Goal: Information Seeking & Learning: Learn about a topic

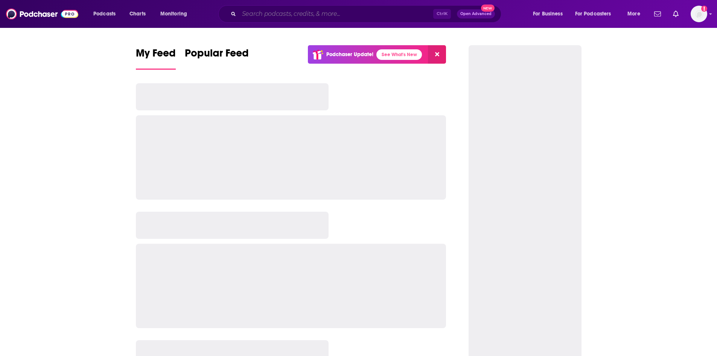
click at [281, 11] on input "Search podcasts, credits, & more..." at bounding box center [336, 14] width 194 height 12
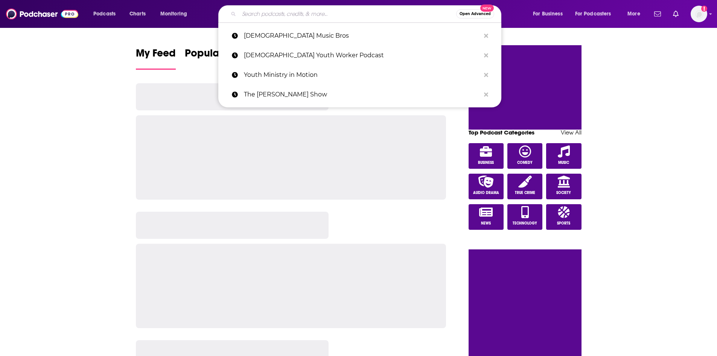
paste input "The [PERSON_NAME] Show"
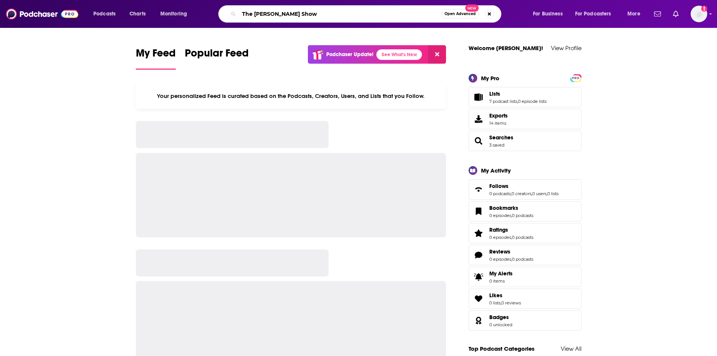
type input "The [PERSON_NAME] Show"
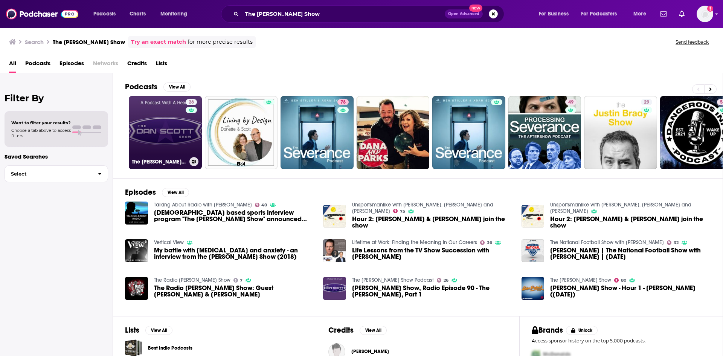
click at [183, 133] on link "26 The [PERSON_NAME] Show Podcast" at bounding box center [165, 132] width 73 height 73
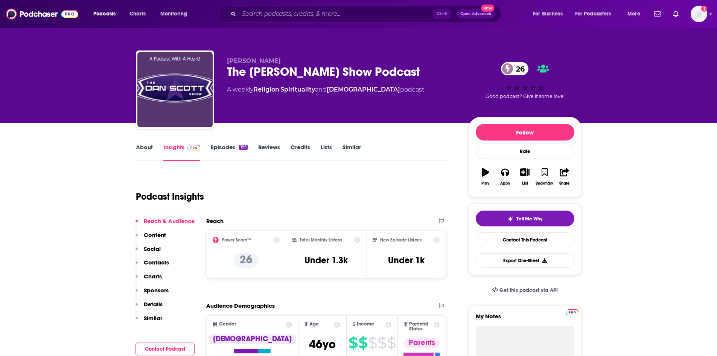
click at [145, 152] on link "About" at bounding box center [144, 151] width 17 height 17
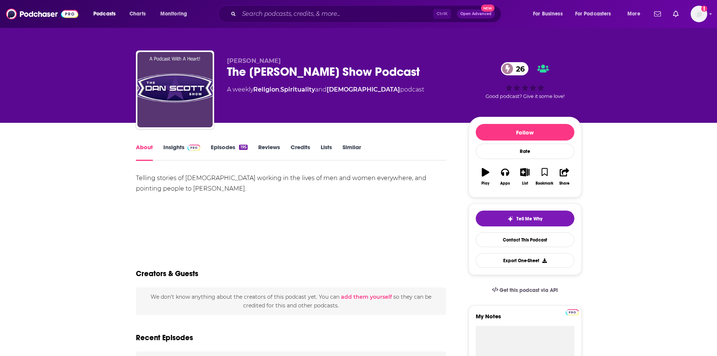
click at [171, 149] on link "Insights" at bounding box center [181, 151] width 37 height 17
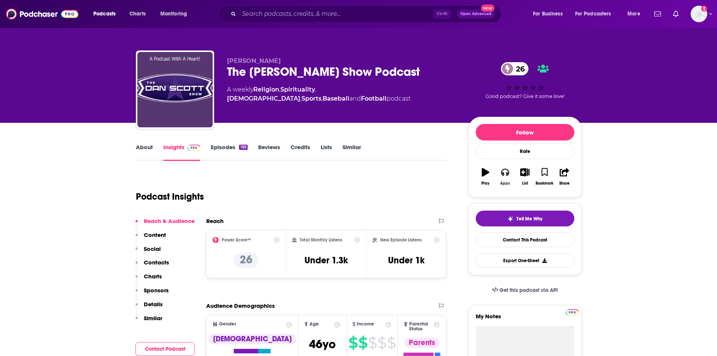
click at [498, 173] on button "Apps" at bounding box center [506, 176] width 20 height 27
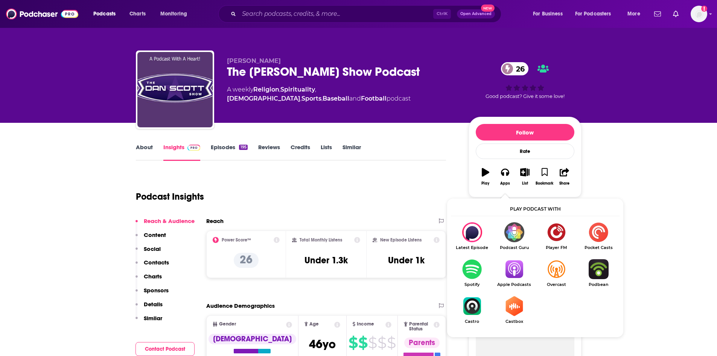
click at [508, 267] on img "Show Listen On dropdown" at bounding box center [514, 269] width 42 height 20
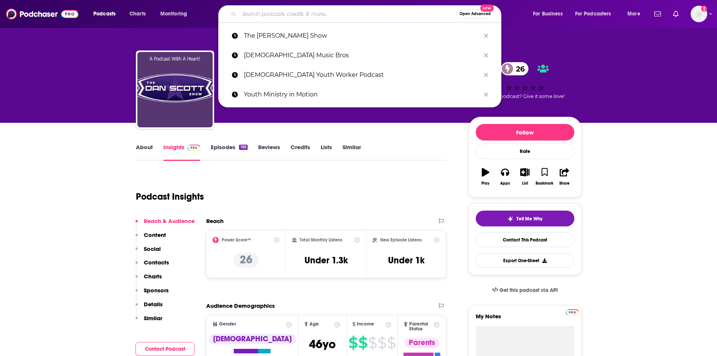
click at [315, 13] on input "Search podcasts, credits, & more..." at bounding box center [347, 14] width 217 height 12
paste input "The Shepherd's Pie"
type input "The Shepherd's Pie"
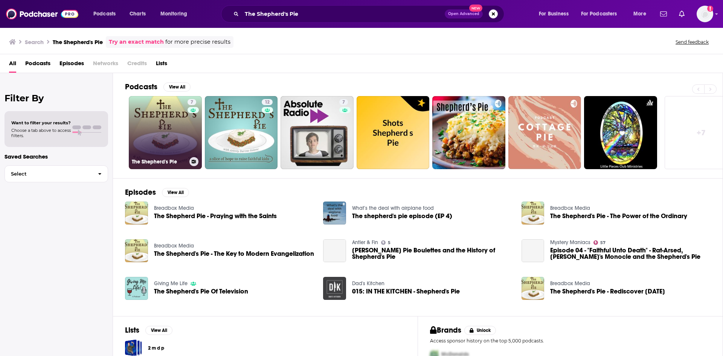
click at [164, 108] on link "7 The Shepherd's Pie" at bounding box center [165, 132] width 73 height 73
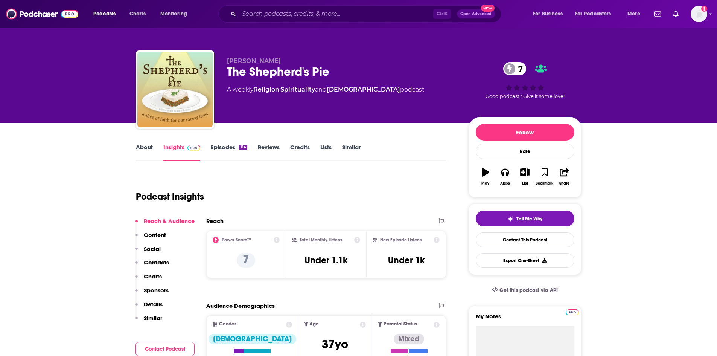
click at [142, 144] on link "About" at bounding box center [144, 151] width 17 height 17
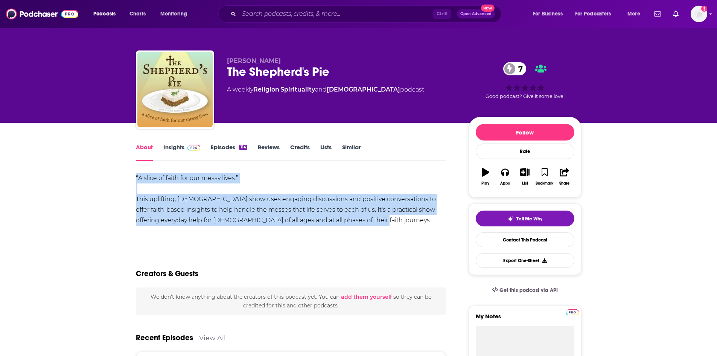
drag, startPoint x: 134, startPoint y: 175, endPoint x: 378, endPoint y: 221, distance: 248.3
copy div "“A slice of faith for our messy lives.” This uplifting, [DEMOGRAPHIC_DATA] show…"
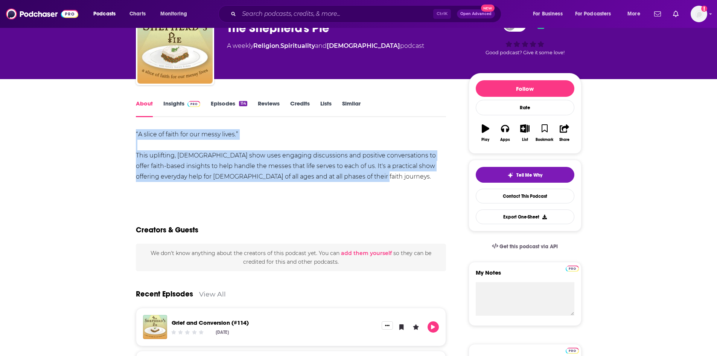
scroll to position [38, 0]
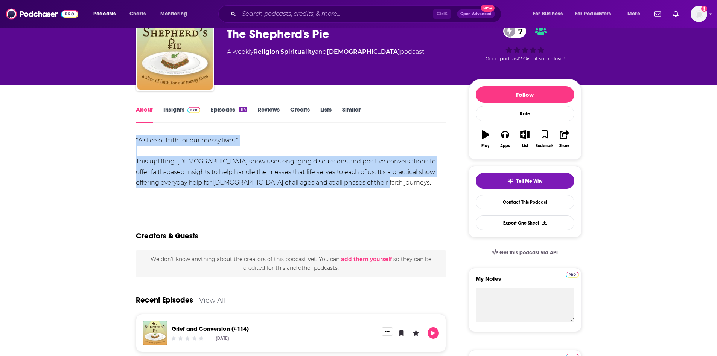
click at [174, 111] on link "Insights" at bounding box center [181, 114] width 37 height 17
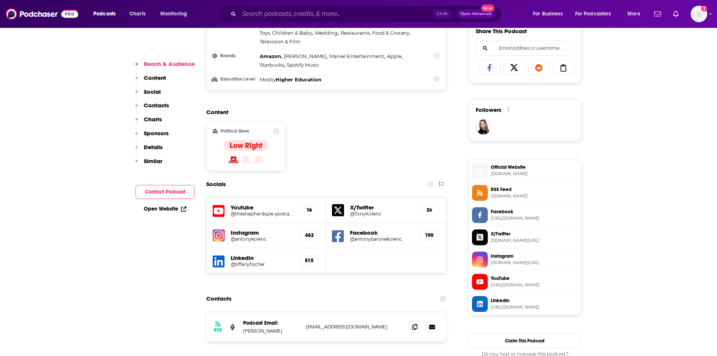
scroll to position [490, 0]
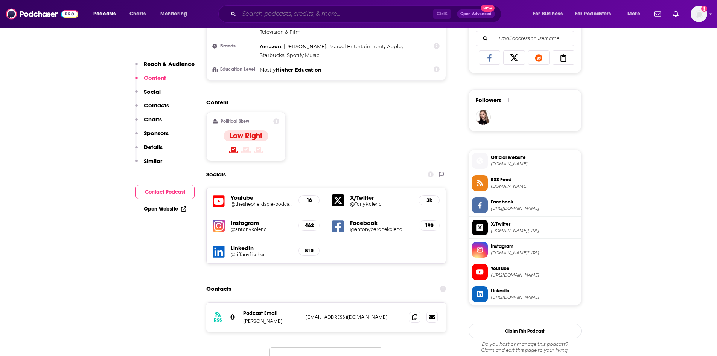
click at [284, 9] on input "Search podcasts, credits, & more..." at bounding box center [336, 14] width 194 height 12
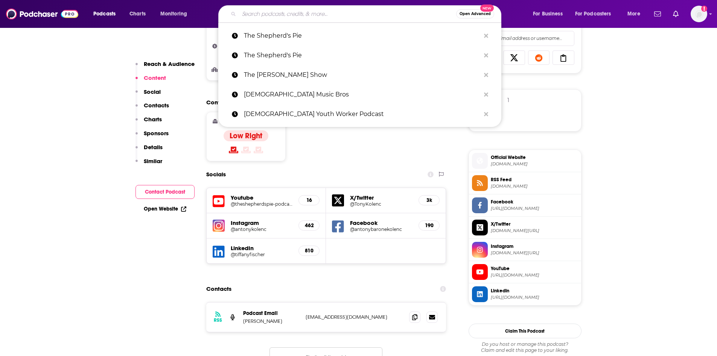
paste input "Needless Things"
type input "Needless Things"
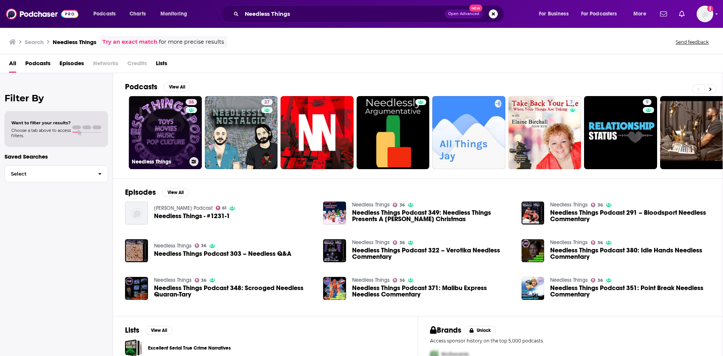
click at [164, 126] on link "36 Needless Things" at bounding box center [165, 132] width 73 height 73
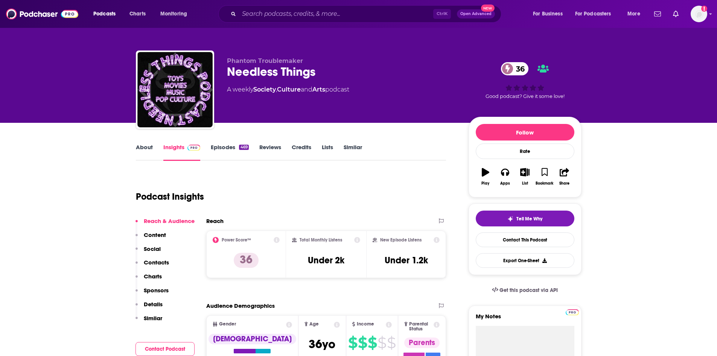
click at [138, 159] on link "About" at bounding box center [144, 151] width 17 height 17
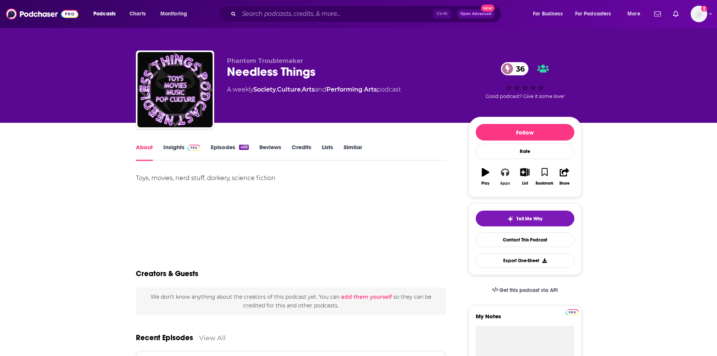
click at [509, 174] on icon "button" at bounding box center [505, 172] width 8 height 8
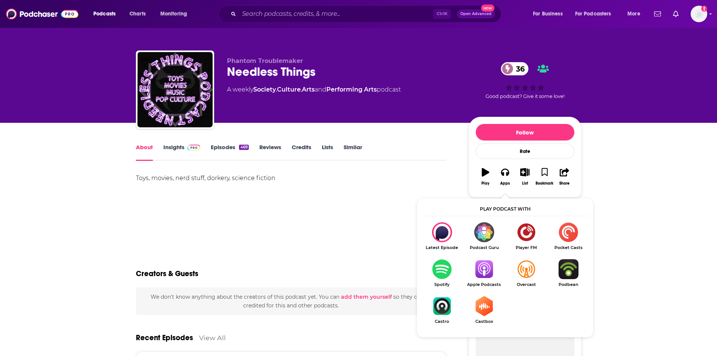
click at [302, 199] on div "Toys, movies, nerd stuff, dorkery, science fiction" at bounding box center [291, 199] width 311 height 53
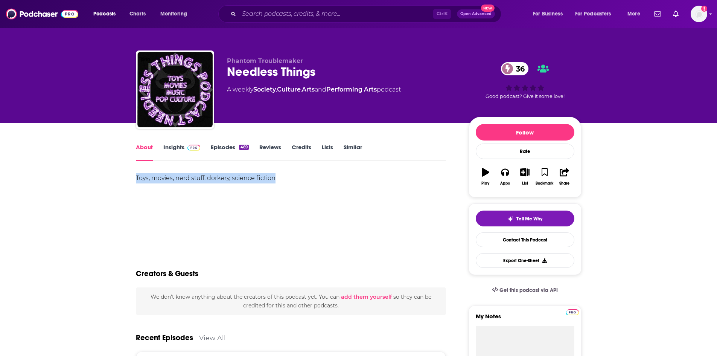
drag, startPoint x: 136, startPoint y: 176, endPoint x: 286, endPoint y: 186, distance: 150.9
click at [286, 186] on div "Toys, movies, nerd stuff, dorkery, science fiction" at bounding box center [291, 199] width 311 height 53
copy div "Toys, movies, nerd stuff, dorkery, science fiction"
click at [177, 142] on div "About Insights Episodes 469 Reviews Credits Lists Similar" at bounding box center [291, 151] width 311 height 18
click at [178, 151] on link "Insights" at bounding box center [181, 151] width 37 height 17
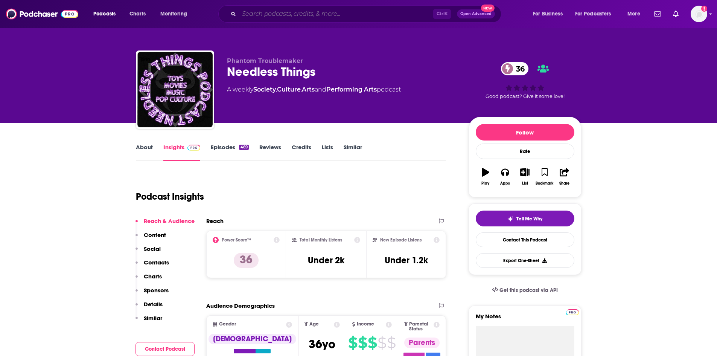
click at [279, 16] on input "Search podcasts, credits, & more..." at bounding box center [336, 14] width 194 height 12
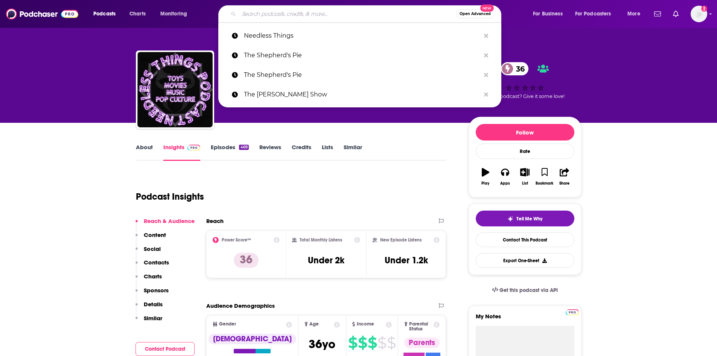
paste input "The [PERSON_NAME] Show"
type input "The [PERSON_NAME] Show"
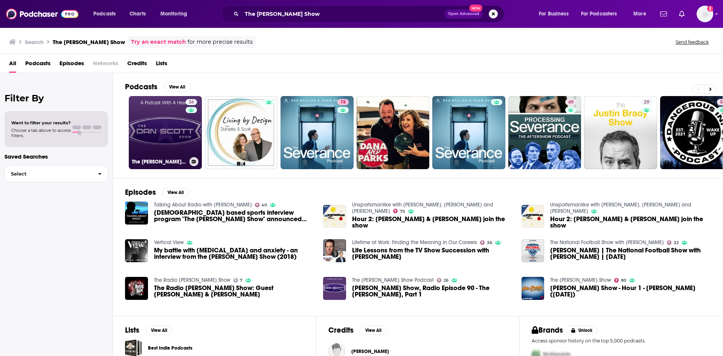
click at [158, 136] on link "26 The [PERSON_NAME] Show Podcast" at bounding box center [165, 132] width 73 height 73
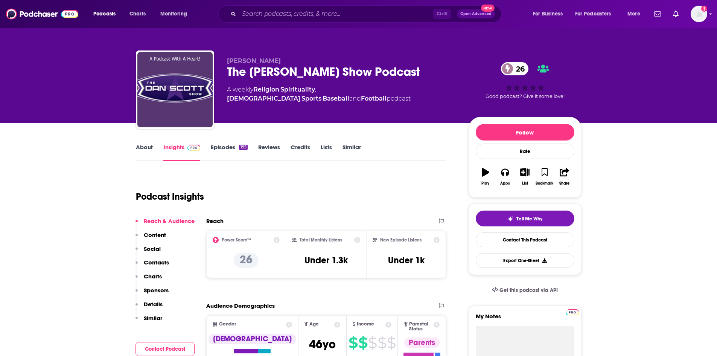
click at [139, 147] on link "About" at bounding box center [144, 151] width 17 height 17
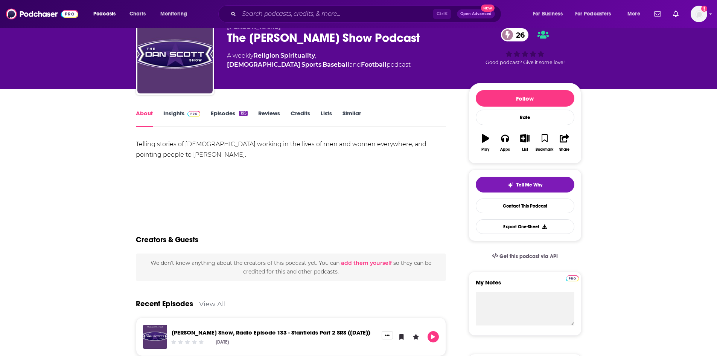
scroll to position [38, 0]
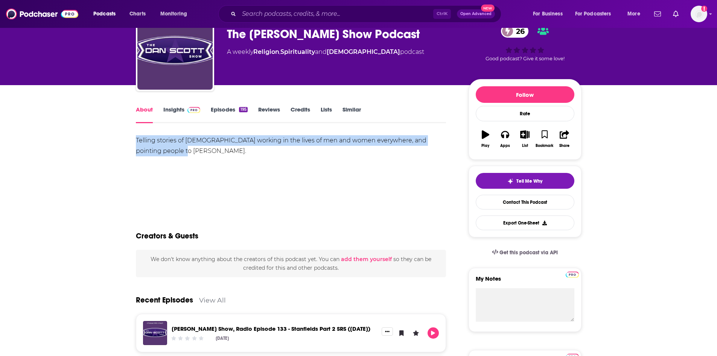
drag, startPoint x: 135, startPoint y: 140, endPoint x: 158, endPoint y: 156, distance: 28.0
copy div "Telling stories of [DEMOGRAPHIC_DATA] working in the lives of men and women eve…"
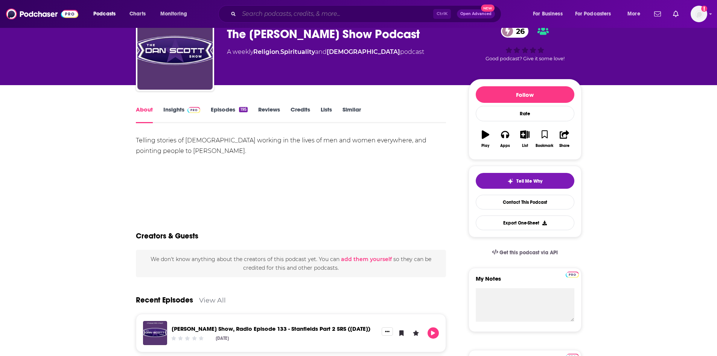
click at [249, 11] on input "Search podcasts, credits, & more..." at bounding box center [336, 14] width 194 height 12
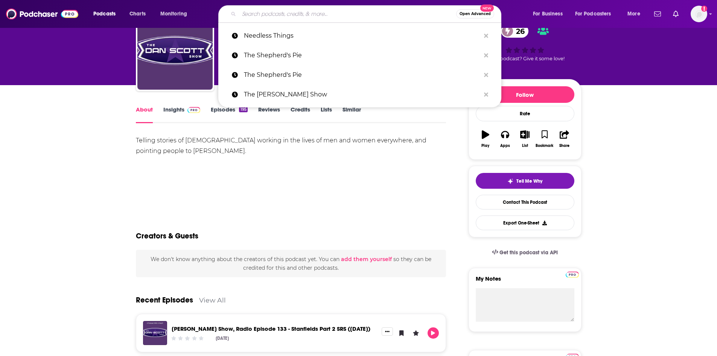
paste input "The [DEMOGRAPHIC_DATA] and Coffee Podcast"
type input "The [DEMOGRAPHIC_DATA] and Coffee Podcast"
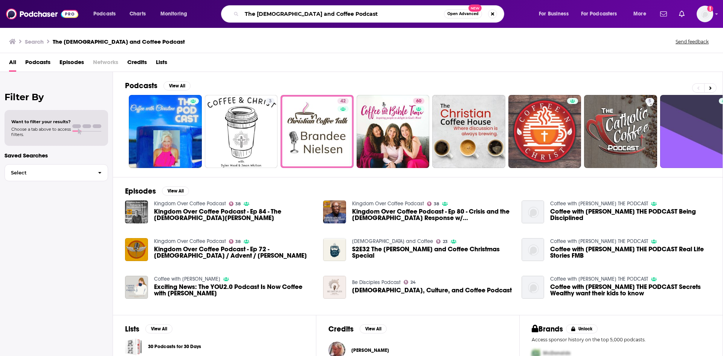
drag, startPoint x: 306, startPoint y: 15, endPoint x: 366, endPoint y: 10, distance: 60.1
click at [358, 10] on input "The [DEMOGRAPHIC_DATA] and Coffee Podcast" at bounding box center [343, 14] width 202 height 12
type input "The [DEMOGRAPHIC_DATA] and Coffee"
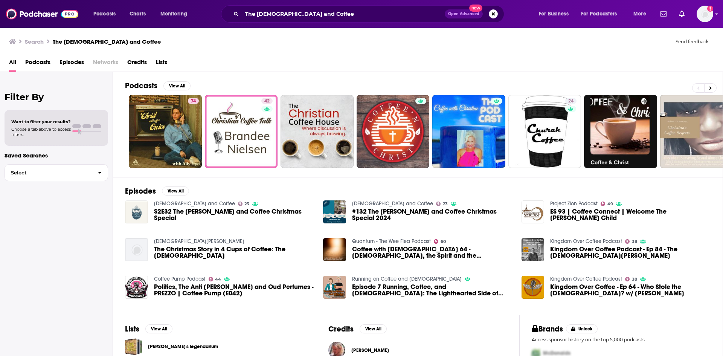
click at [134, 208] on img "S2E32 The Christ and Coffee Christmas Special" at bounding box center [136, 211] width 23 height 23
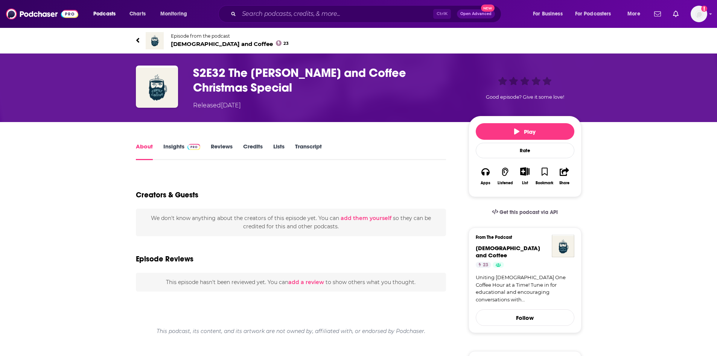
click at [204, 45] on span "[DEMOGRAPHIC_DATA] and Coffee 23" at bounding box center [230, 43] width 118 height 7
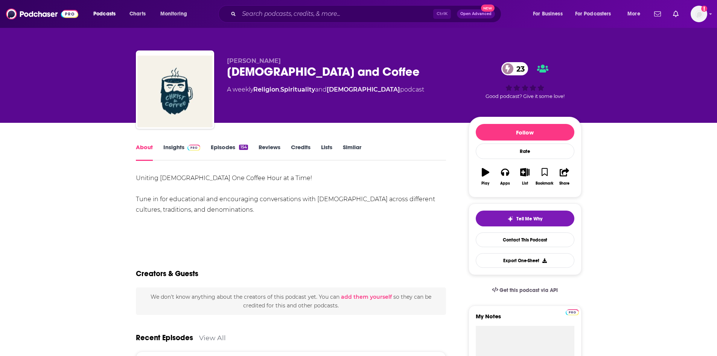
drag, startPoint x: 229, startPoint y: 59, endPoint x: 288, endPoint y: 62, distance: 59.6
click at [281, 62] on span "[PERSON_NAME]" at bounding box center [254, 60] width 54 height 7
copy span "[PERSON_NAME]"
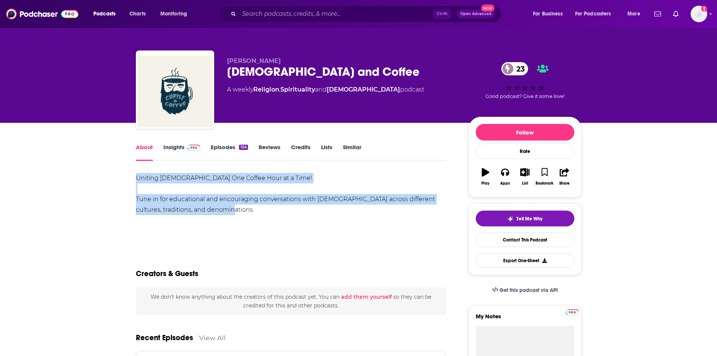
drag, startPoint x: 134, startPoint y: 177, endPoint x: 236, endPoint y: 209, distance: 106.1
copy div "Uniting [DEMOGRAPHIC_DATA] One Coffee Hour at a Time! Tune in for educational a…"
click at [178, 149] on link "Insights" at bounding box center [181, 151] width 37 height 17
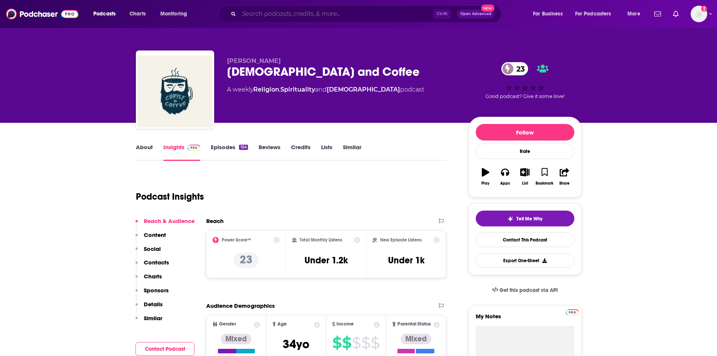
click at [264, 17] on input "Search podcasts, credits, & more..." at bounding box center [336, 14] width 194 height 12
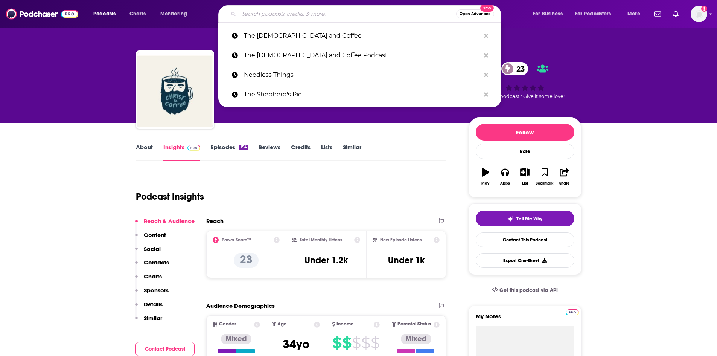
paste input "Revival Town Podcast"
type input "Revival Town Podcast"
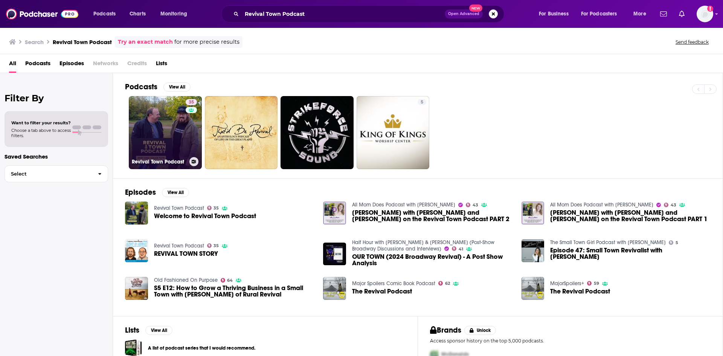
click at [151, 132] on link "35 Revival Town Podcast" at bounding box center [165, 132] width 73 height 73
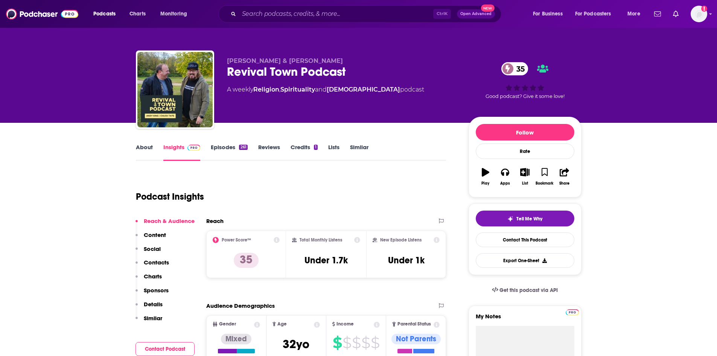
click at [148, 149] on link "About" at bounding box center [144, 151] width 17 height 17
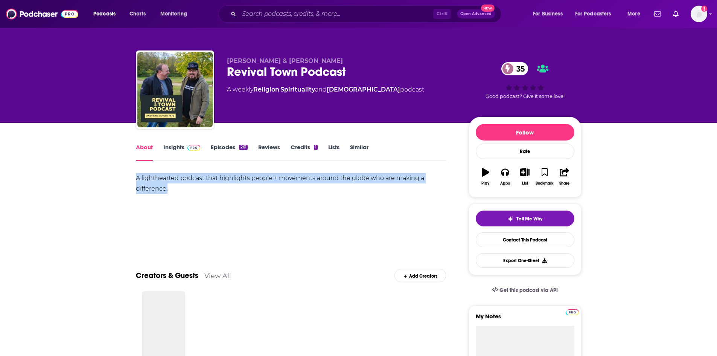
drag, startPoint x: 137, startPoint y: 176, endPoint x: 169, endPoint y: 192, distance: 35.9
click at [169, 192] on div "A lighthearted podcast that highlights people + movements around the globe who …" at bounding box center [291, 183] width 311 height 21
copy div "A lighthearted podcast that highlights people + movements around the globe who …"
click at [182, 150] on link "Insights" at bounding box center [181, 151] width 37 height 17
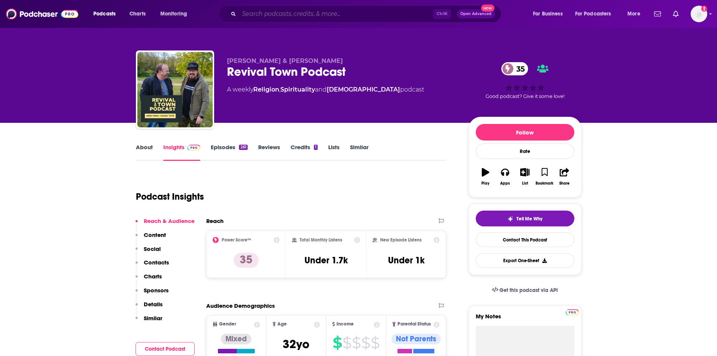
click at [271, 12] on input "Search podcasts, credits, & more..." at bounding box center [336, 14] width 194 height 12
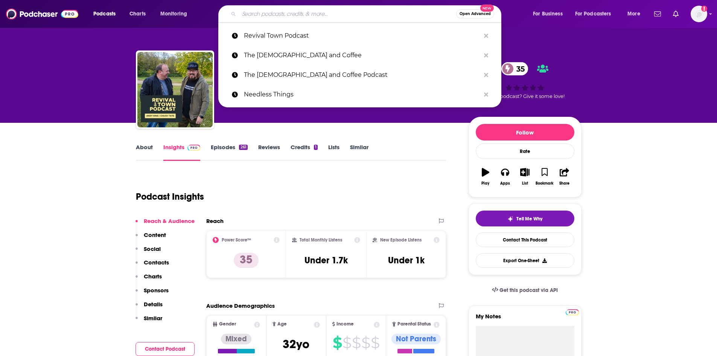
paste input "Your Biggest Breakthrough"
type input "Your Biggest Breakthrough"
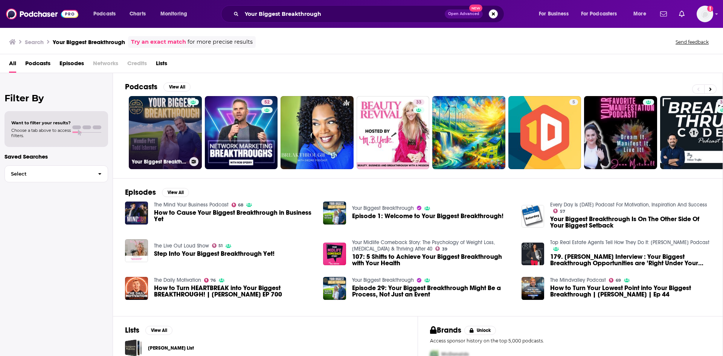
click at [174, 132] on link "Your Biggest Breakthrough" at bounding box center [165, 132] width 73 height 73
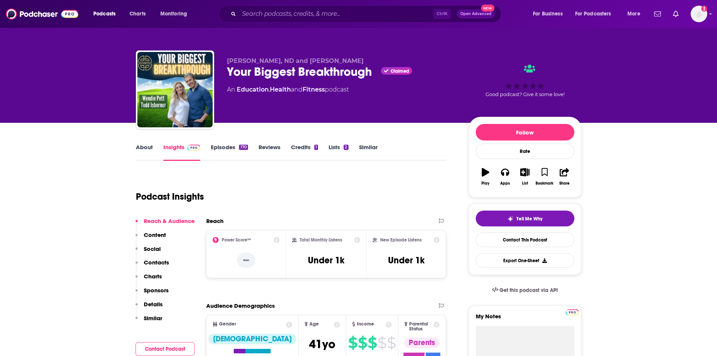
click at [148, 150] on link "About" at bounding box center [144, 151] width 17 height 17
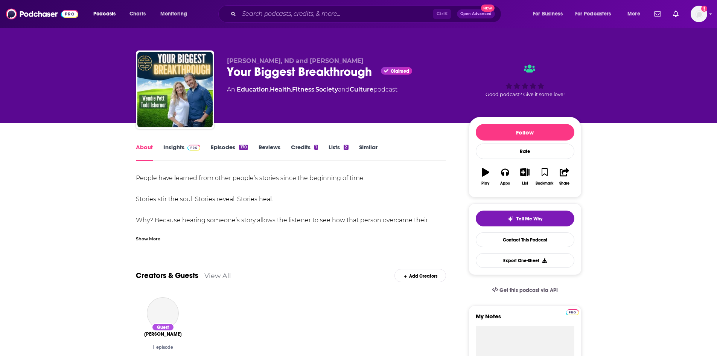
click at [144, 236] on div "Show More" at bounding box center [148, 238] width 24 height 7
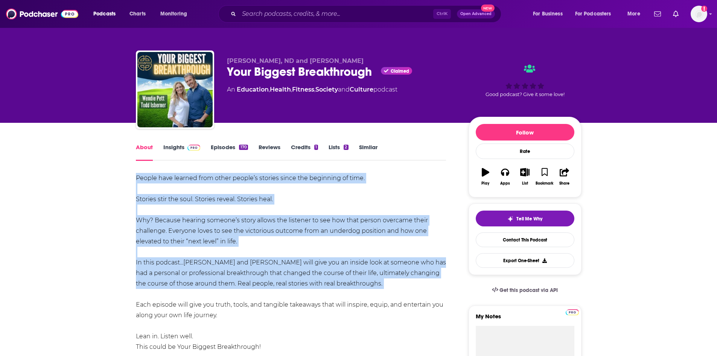
scroll to position [38, 0]
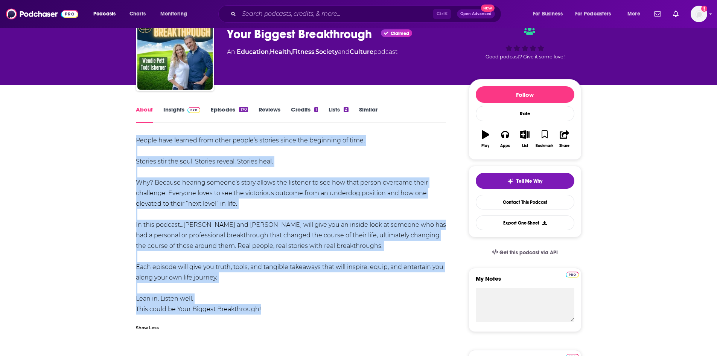
drag, startPoint x: 136, startPoint y: 175, endPoint x: 269, endPoint y: 310, distance: 189.9
click at [269, 310] on div "People have learned from other people’s stories since the beginning of time. St…" at bounding box center [291, 224] width 311 height 179
copy div "People have learned from other people’s stories since the beginning of time. St…"
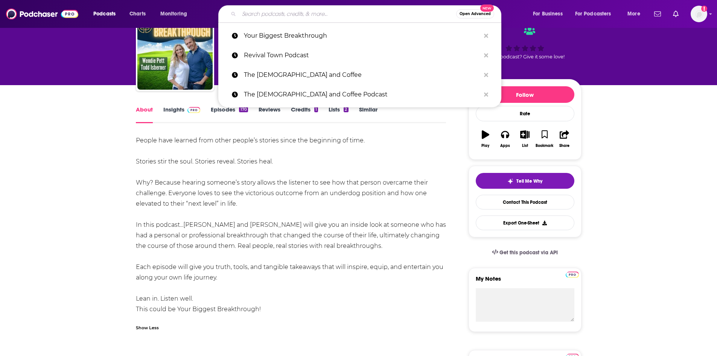
click at [280, 16] on input "Search podcasts, credits, & more..." at bounding box center [347, 14] width 217 height 12
paste input "Java with [PERSON_NAME]"
type input "Java with [PERSON_NAME]"
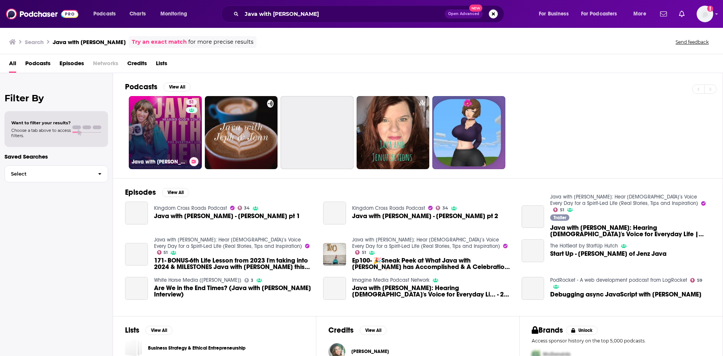
click at [174, 121] on link "51 Java with [PERSON_NAME]: Hear [DEMOGRAPHIC_DATA]’s Voice Every Day for a Spi…" at bounding box center [165, 132] width 73 height 73
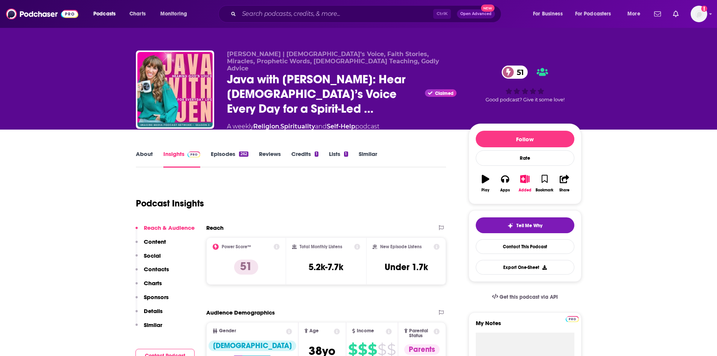
click at [145, 150] on link "About" at bounding box center [144, 158] width 17 height 17
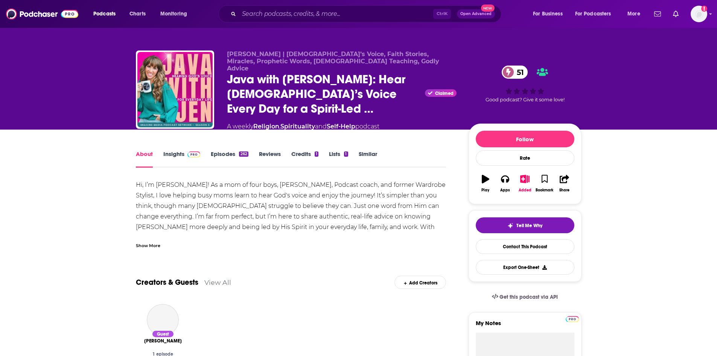
click at [143, 241] on div "Show More" at bounding box center [148, 244] width 24 height 7
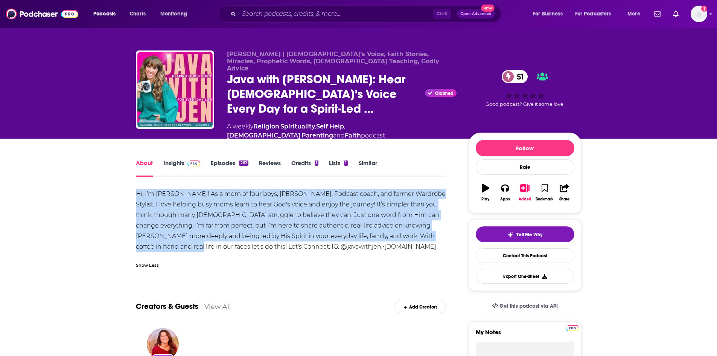
drag, startPoint x: 133, startPoint y: 178, endPoint x: 448, endPoint y: 222, distance: 318.3
copy div "Hi, I’m [PERSON_NAME]! As a mom of four boys, [PERSON_NAME], Podcast coach, and…"
